Goal: Use online tool/utility: Utilize a website feature to perform a specific function

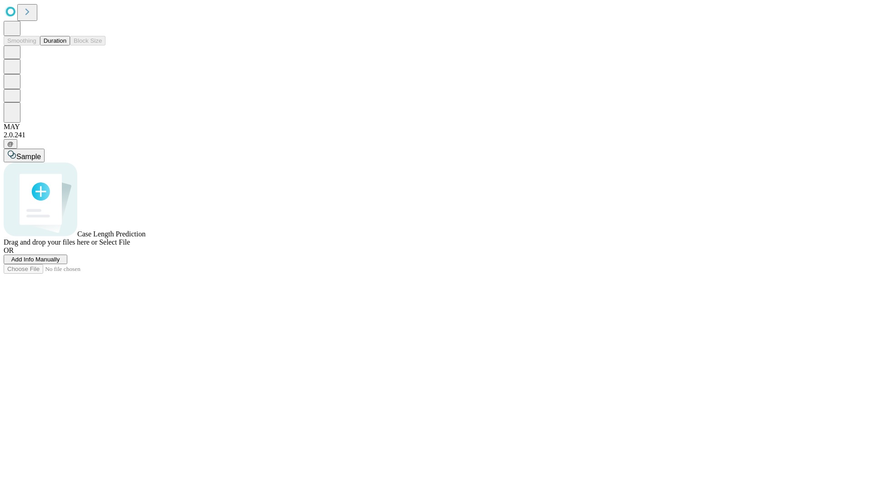
click at [66, 45] on button "Duration" at bounding box center [55, 41] width 30 height 10
click at [41, 153] on span "Sample" at bounding box center [28, 157] width 25 height 8
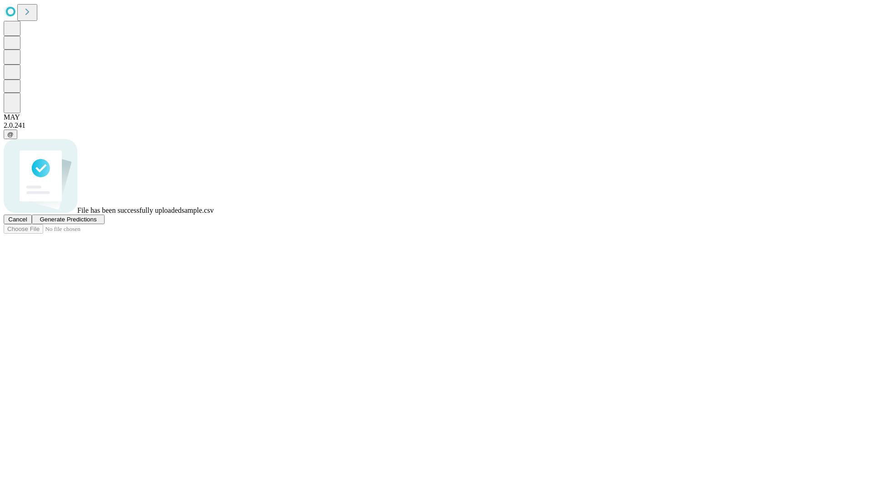
click at [96, 223] on span "Generate Predictions" at bounding box center [68, 219] width 57 height 7
